Goal: Transaction & Acquisition: Purchase product/service

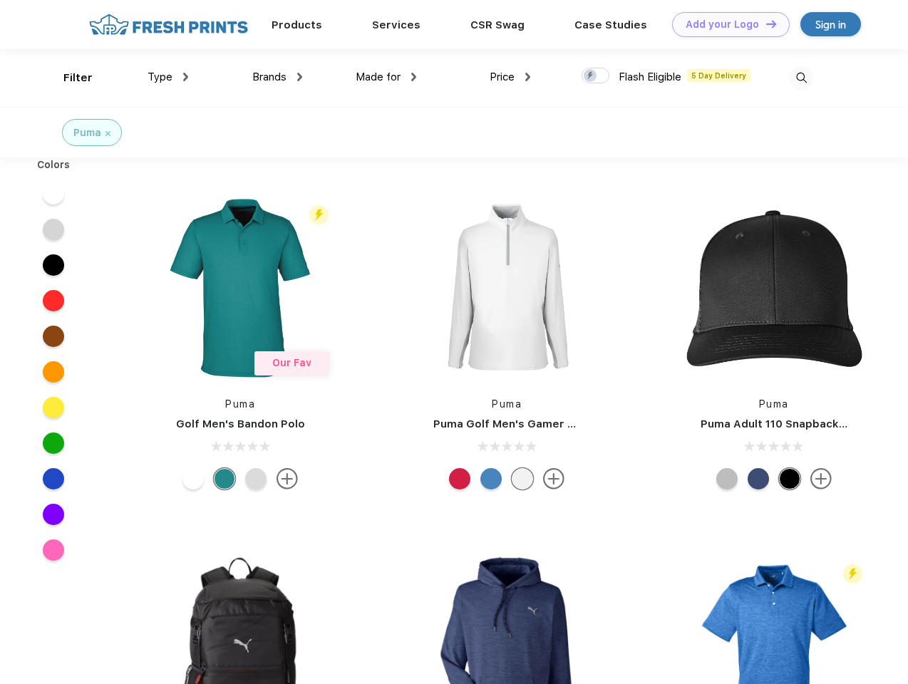
scroll to position [1, 0]
click at [726, 24] on link "Add your Logo Design Tool" at bounding box center [731, 24] width 118 height 25
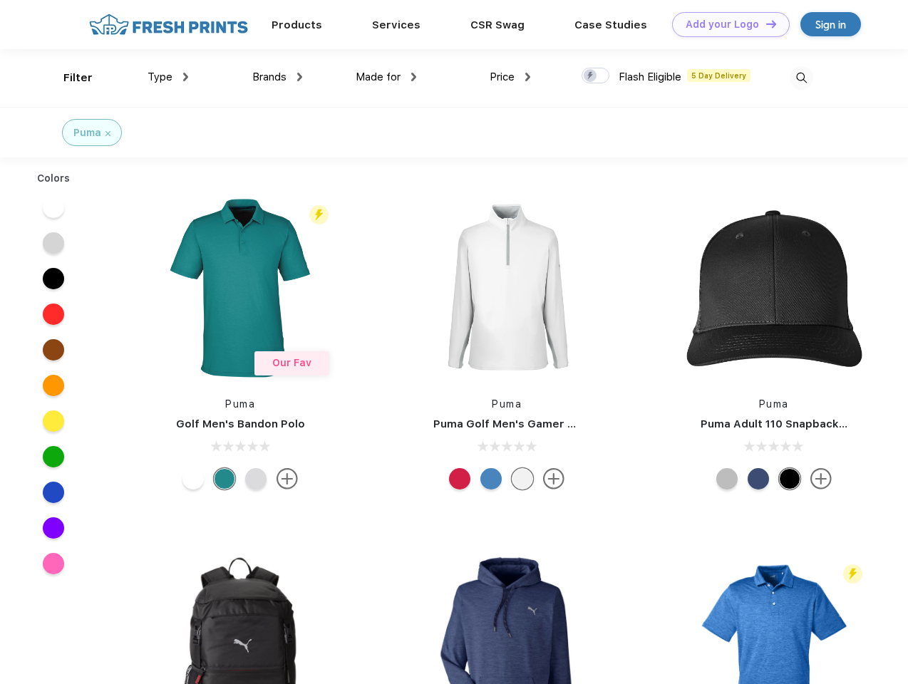
click at [0, 0] on div "Design Tool" at bounding box center [0, 0] width 0 height 0
click at [765, 24] on link "Add your Logo Design Tool" at bounding box center [731, 24] width 118 height 25
click at [68, 78] on div "Filter" at bounding box center [77, 78] width 29 height 16
click at [168, 77] on span "Type" at bounding box center [160, 77] width 25 height 13
click at [277, 77] on span "Brands" at bounding box center [269, 77] width 34 height 13
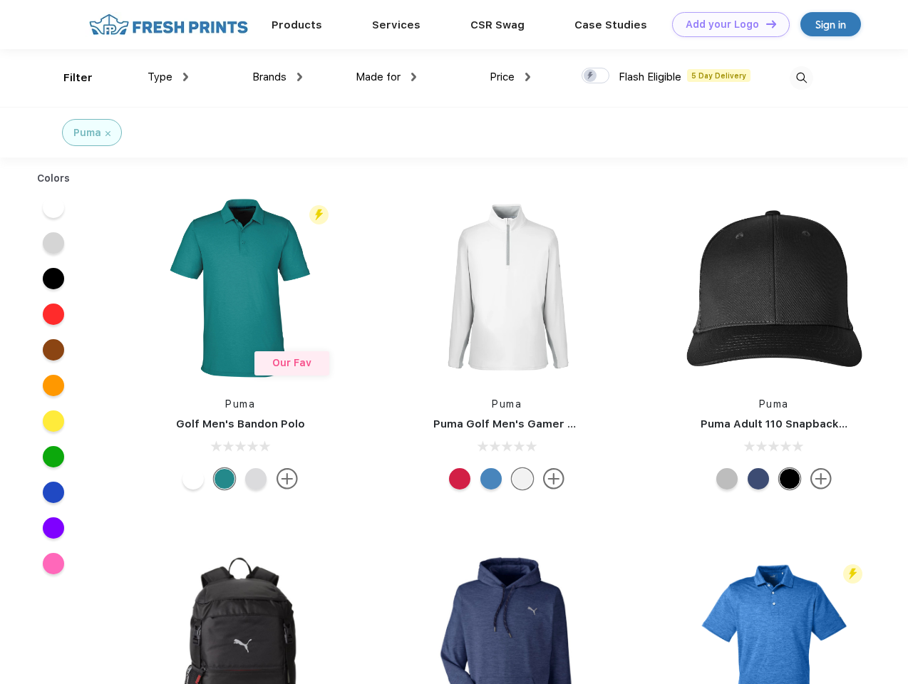
click at [386, 77] on span "Made for" at bounding box center [378, 77] width 45 height 13
click at [510, 77] on span "Price" at bounding box center [502, 77] width 25 height 13
click at [596, 76] on div at bounding box center [596, 76] width 28 height 16
click at [591, 76] on input "checkbox" at bounding box center [586, 71] width 9 height 9
click at [801, 78] on img at bounding box center [802, 78] width 24 height 24
